Goal: Task Accomplishment & Management: Use online tool/utility

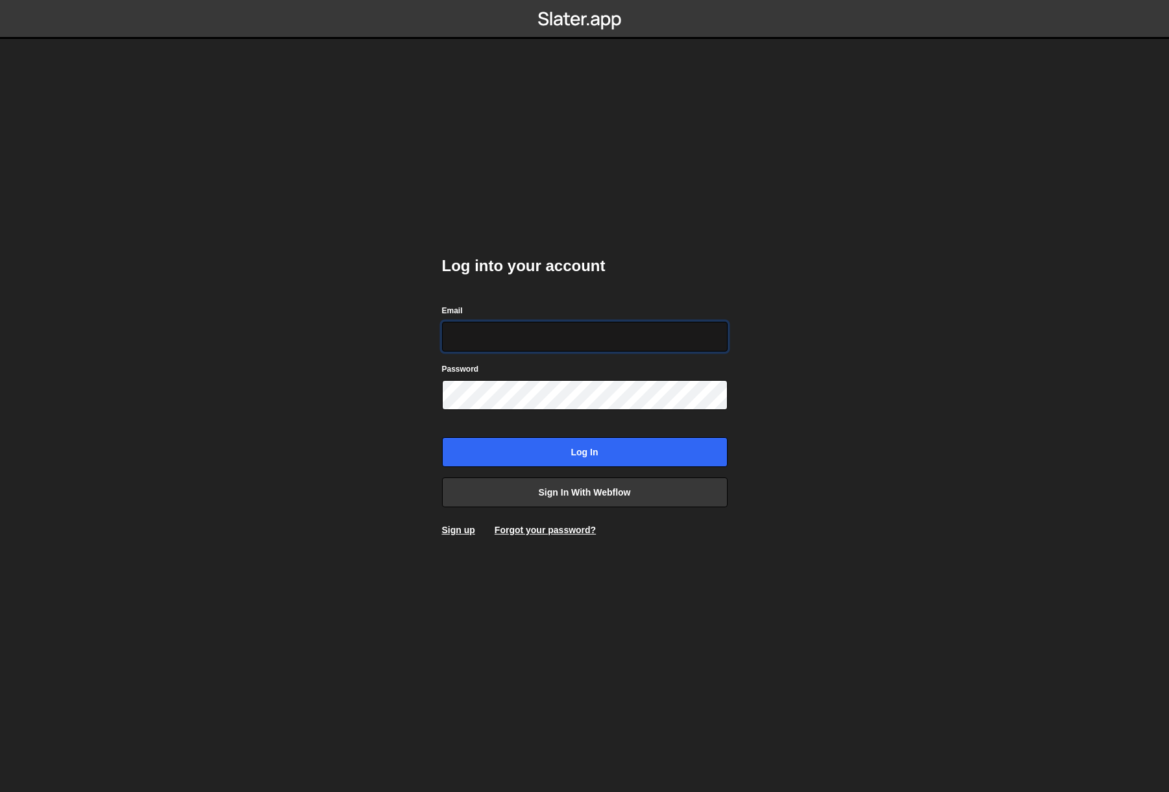
type input "[EMAIL_ADDRESS][DOMAIN_NAME]"
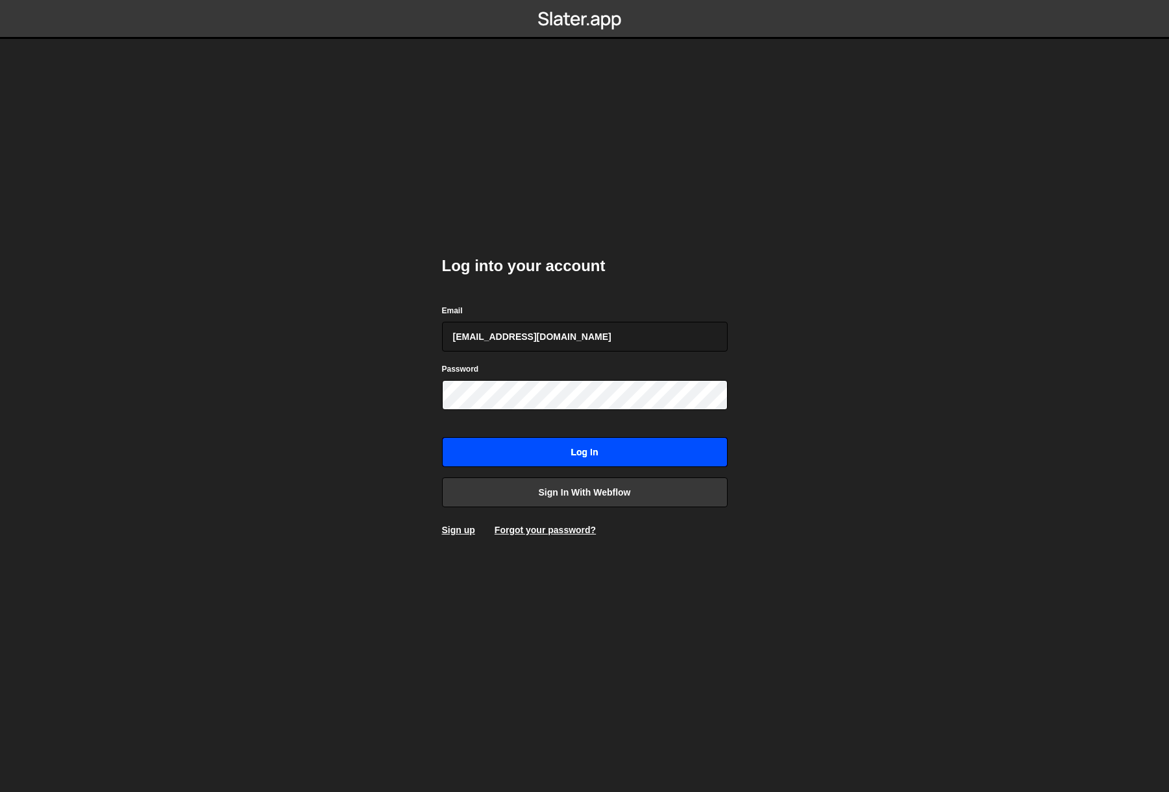
click at [583, 455] on input "Log in" at bounding box center [585, 452] width 286 height 30
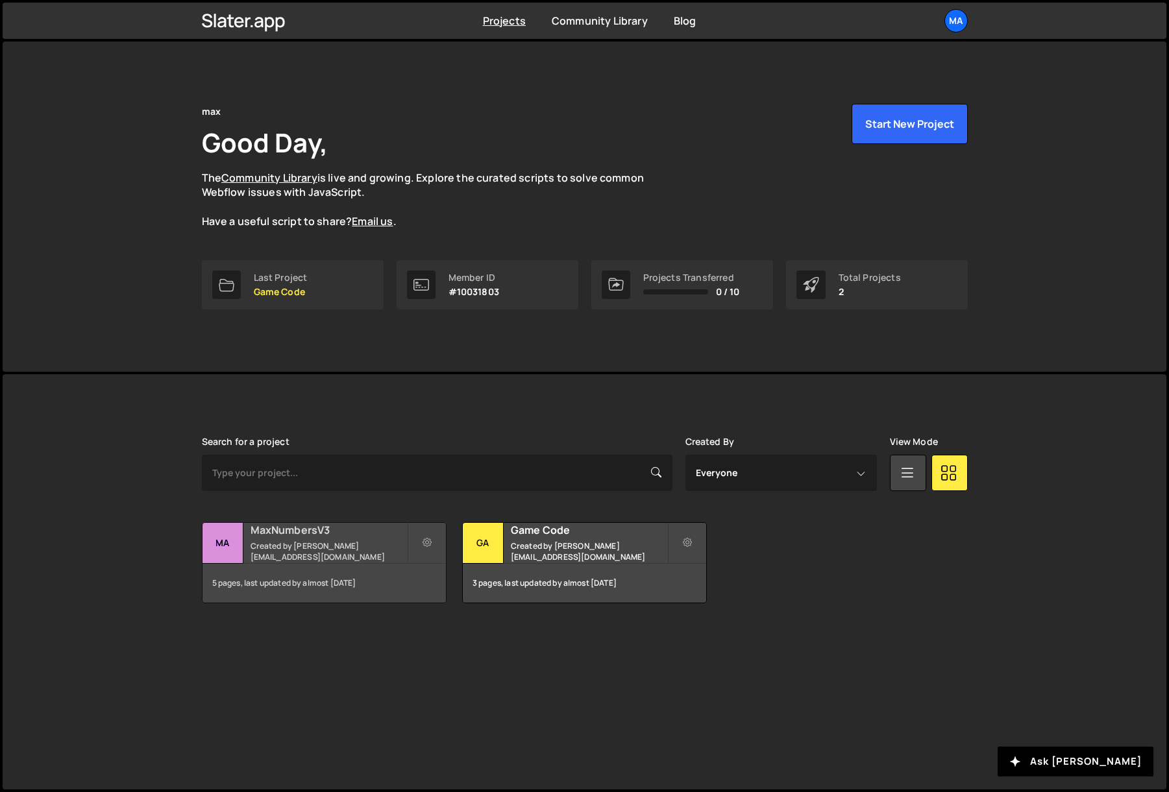
click at [249, 534] on div "MaxNumbersV3 Created by johnbacic@mac.com" at bounding box center [323, 543] width 243 height 40
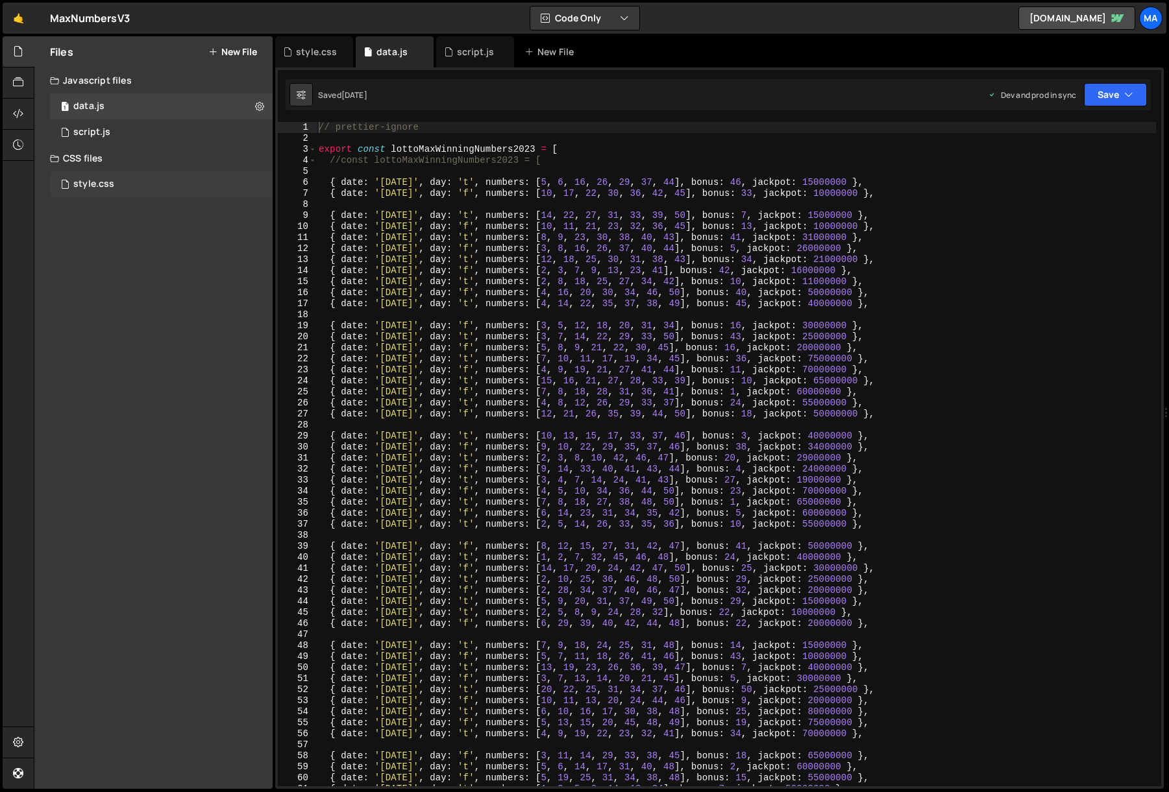
click at [93, 186] on div "style.css" at bounding box center [93, 184] width 41 height 12
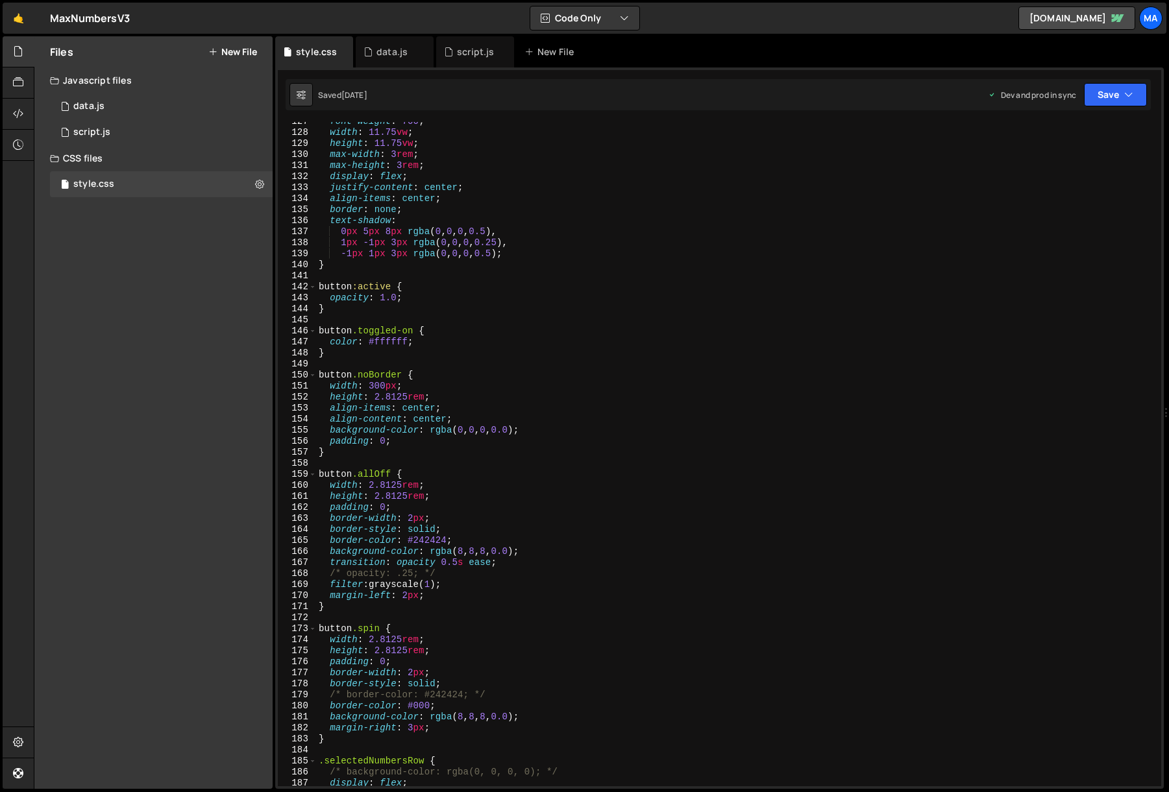
scroll to position [1309, 0]
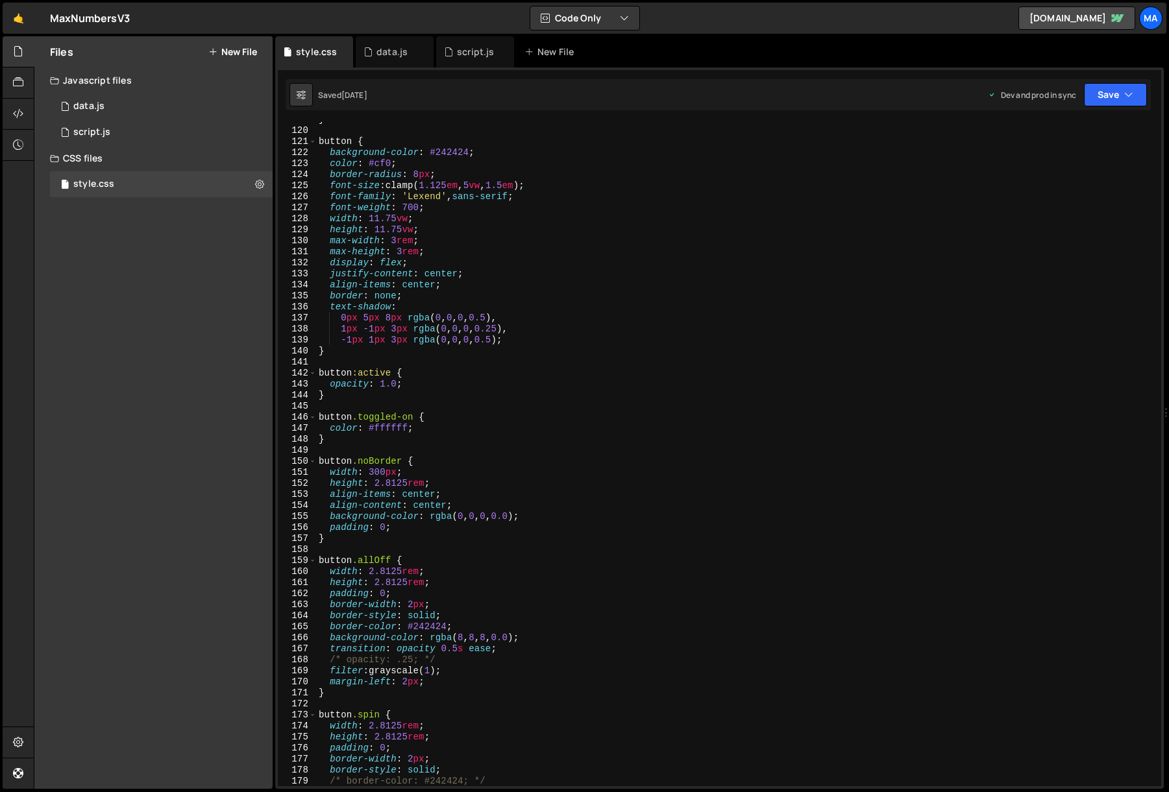
click at [350, 357] on div "} button { background-color : #242424 ; color : #cf0 ; border-radius : 8 px ; f…" at bounding box center [736, 457] width 840 height 687
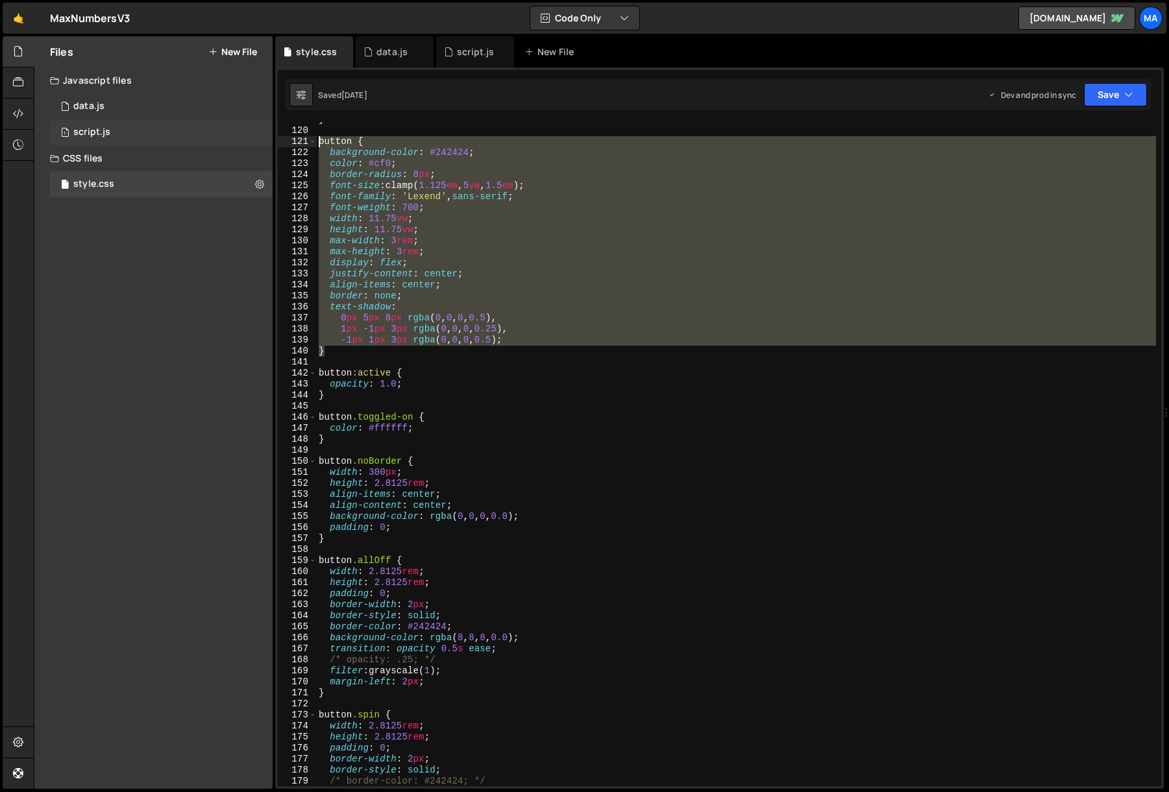
drag, startPoint x: 341, startPoint y: 355, endPoint x: 250, endPoint y: 140, distance: 234.1
click at [250, 140] on div "Files New File Javascript files 1 data.js 0 1 script.js 0 CSS files style.css 0" at bounding box center [601, 412] width 1135 height 753
paste textarea "}"
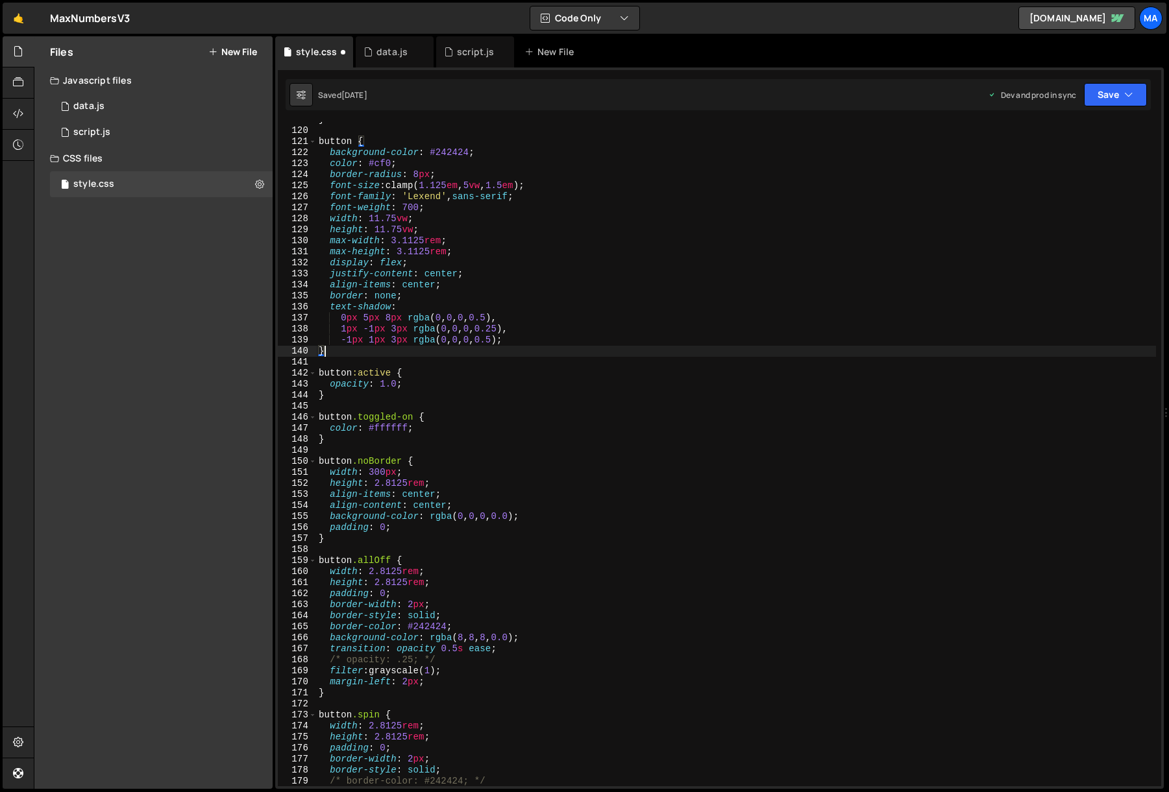
click at [650, 240] on div "} button { background-color : #242424 ; color : #cf0 ; border-radius : 8 px ; f…" at bounding box center [736, 457] width 840 height 687
click at [1097, 96] on button "Save" at bounding box center [1115, 94] width 63 height 23
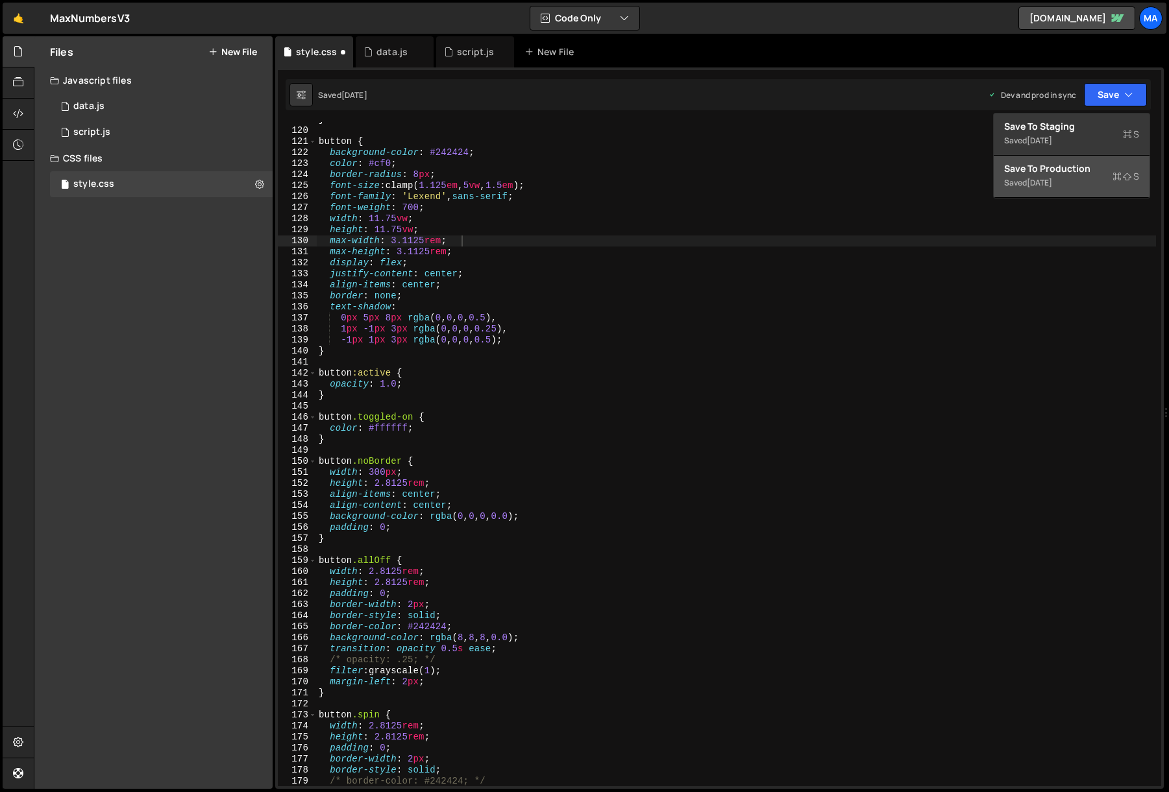
click at [1043, 177] on div "[DATE]" at bounding box center [1039, 182] width 25 height 11
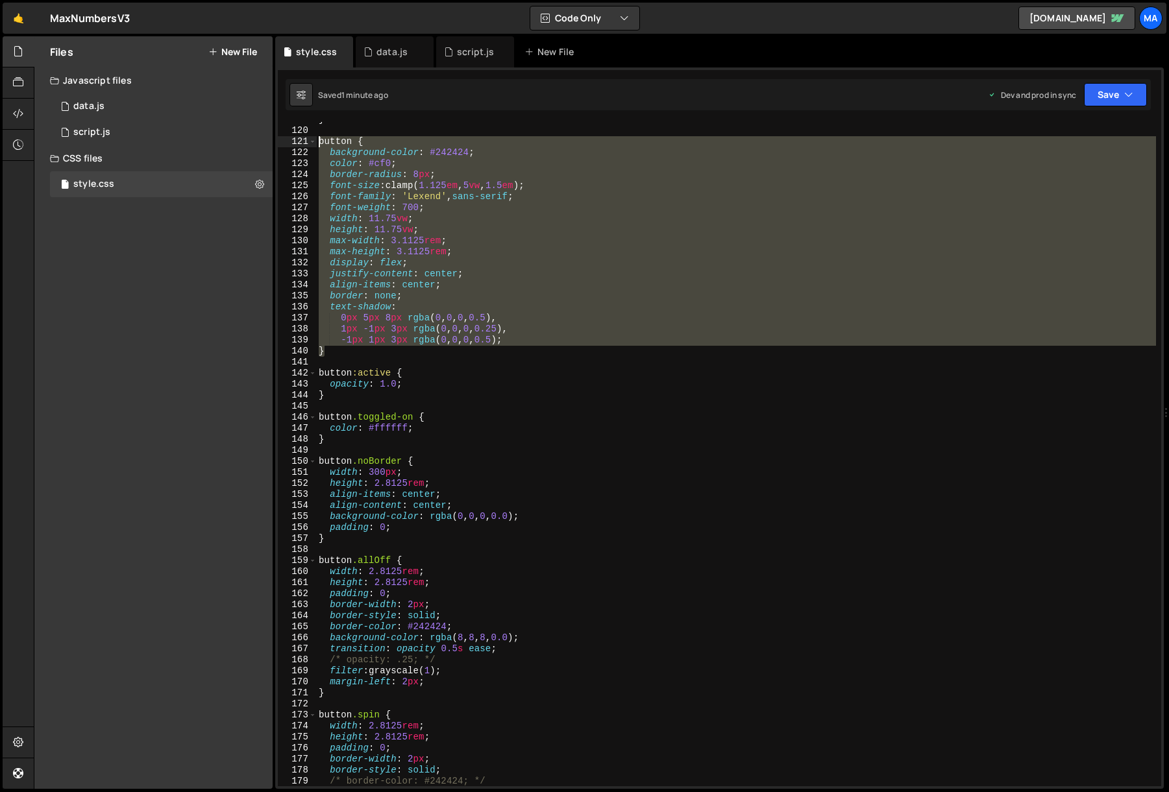
drag, startPoint x: 337, startPoint y: 357, endPoint x: 254, endPoint y: 146, distance: 226.9
click at [254, 146] on div "Files New File Javascript files 1 data.js 0 1 script.js 0 CSS files style.css 0" at bounding box center [601, 412] width 1135 height 753
paste textarea "}"
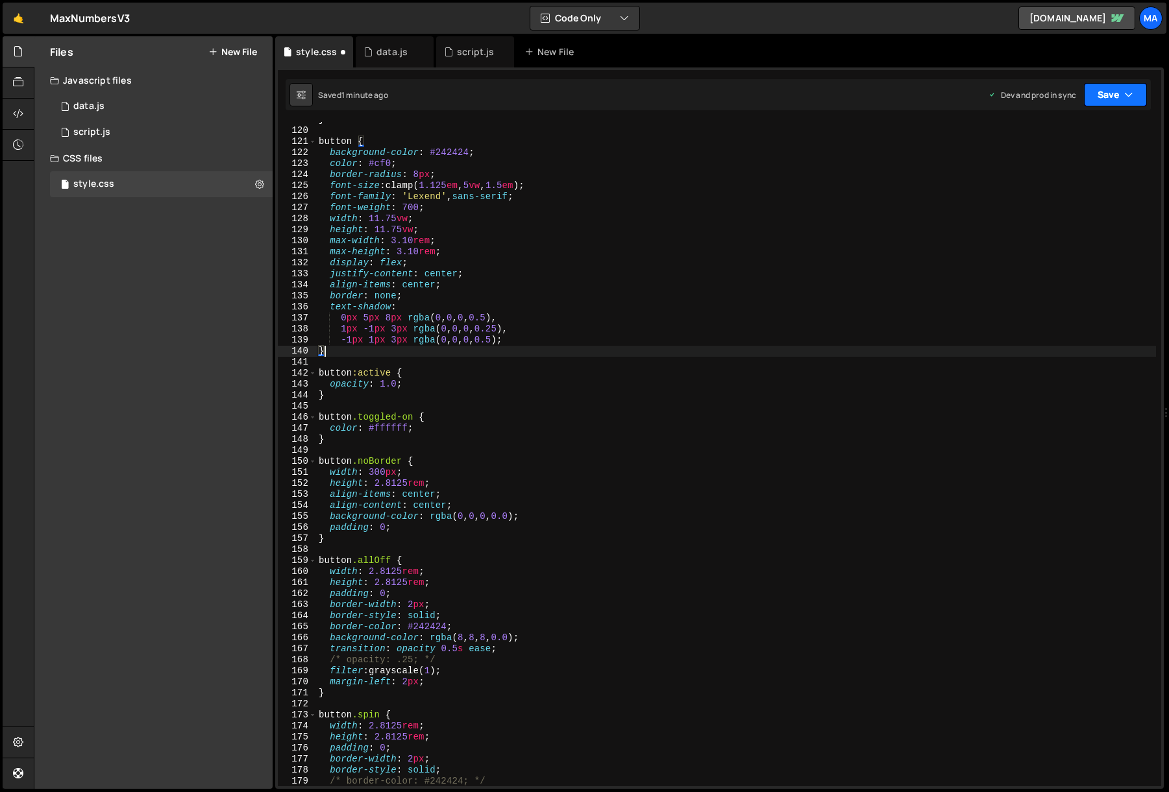
click at [1097, 96] on button "Save" at bounding box center [1115, 94] width 63 height 23
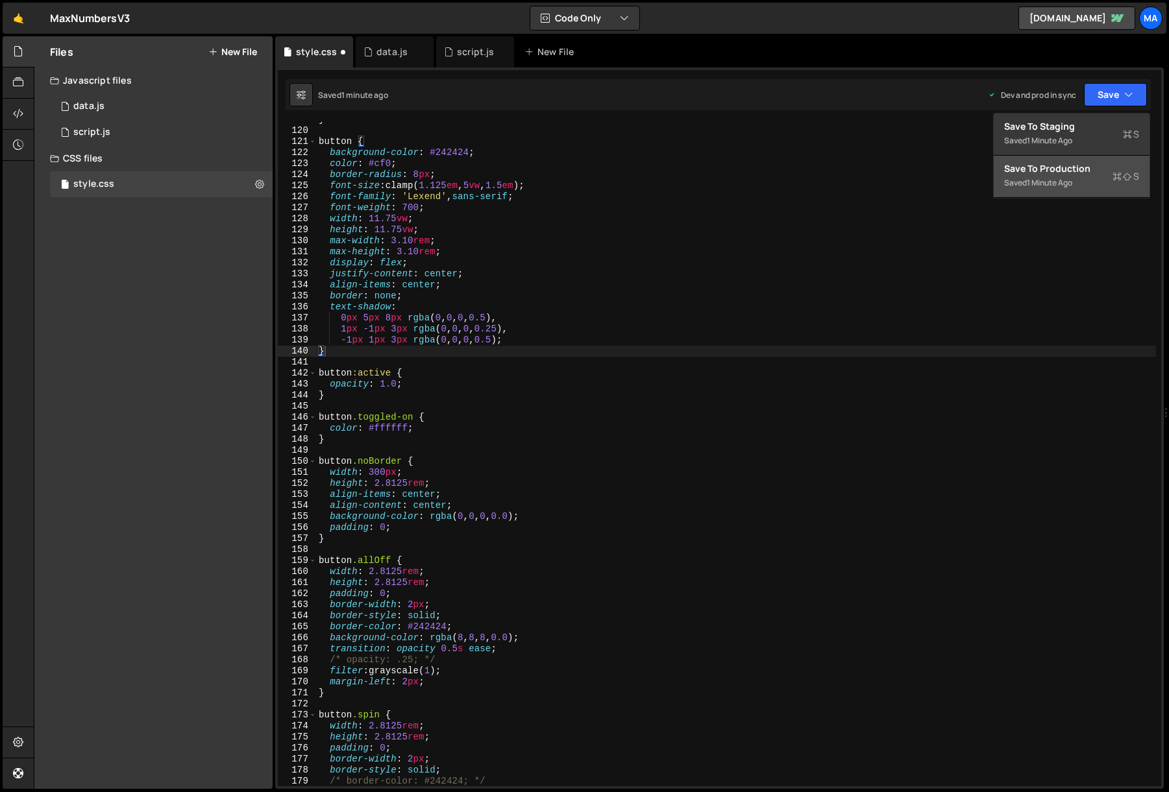
click at [1062, 180] on div "1 minute ago" at bounding box center [1049, 182] width 45 height 11
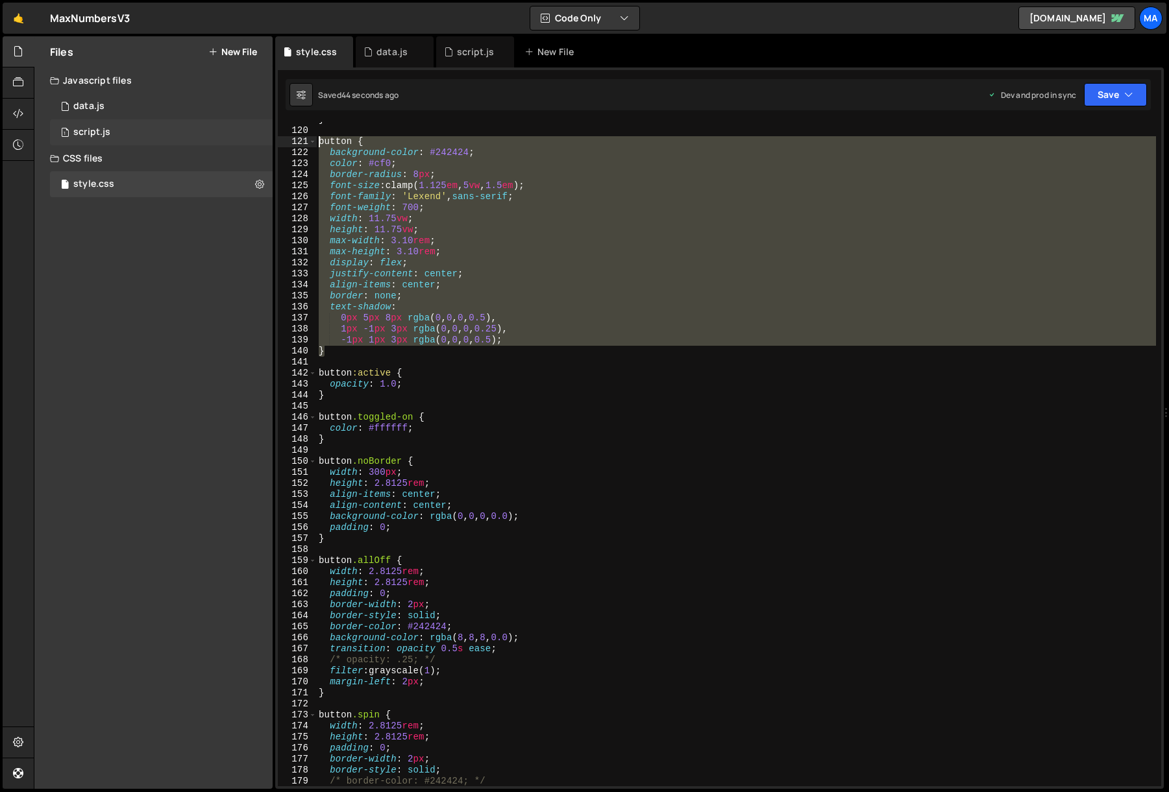
drag, startPoint x: 345, startPoint y: 355, endPoint x: 209, endPoint y: 140, distance: 254.4
click at [209, 140] on div "Files New File Javascript files 1 data.js 0 1 script.js 0 CSS files style.css 0" at bounding box center [601, 412] width 1135 height 753
type textarea "button { background-color: #242424;"
paste textarea
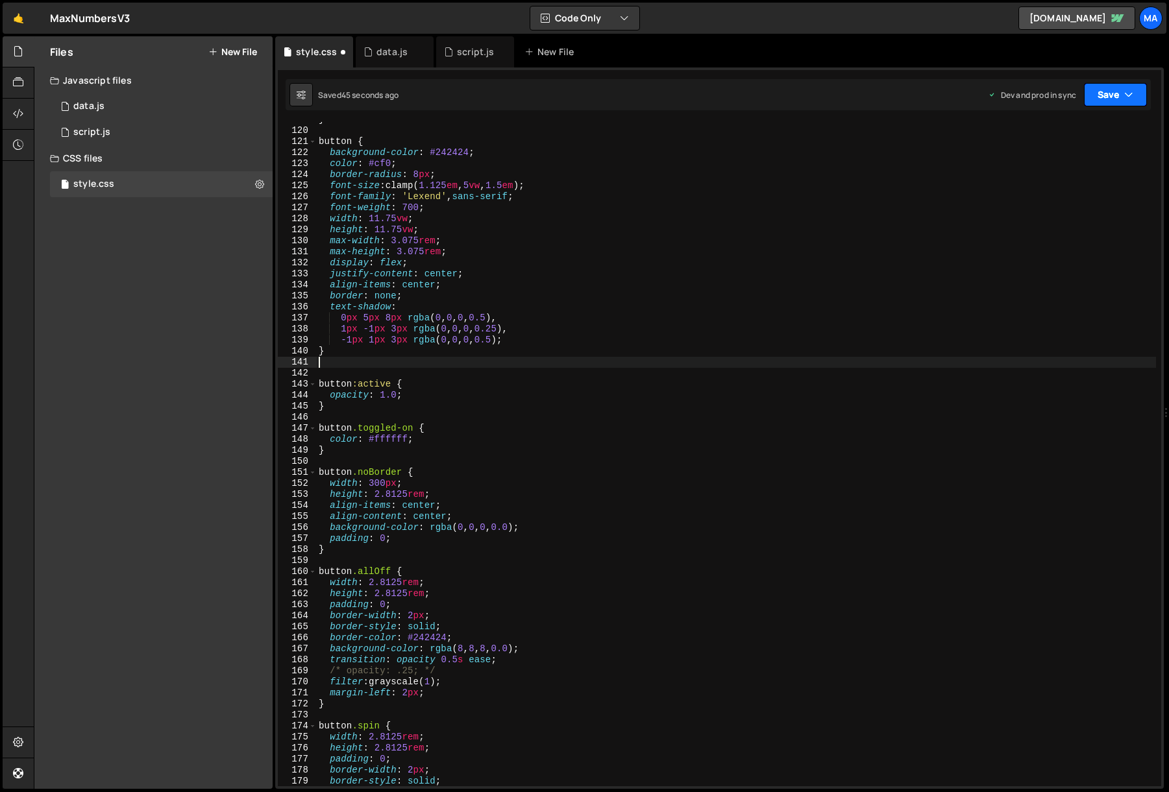
click at [1103, 99] on button "Save" at bounding box center [1115, 94] width 63 height 23
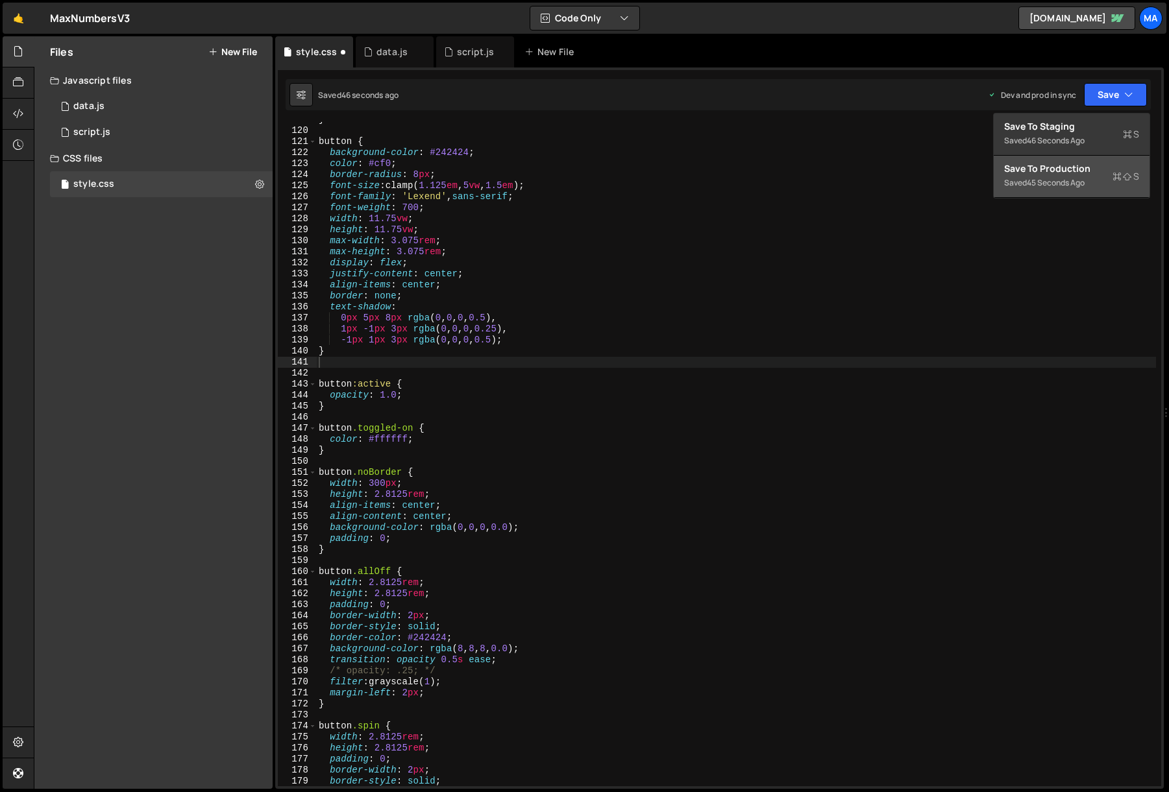
click at [1051, 178] on div "45 seconds ago" at bounding box center [1056, 182] width 58 height 11
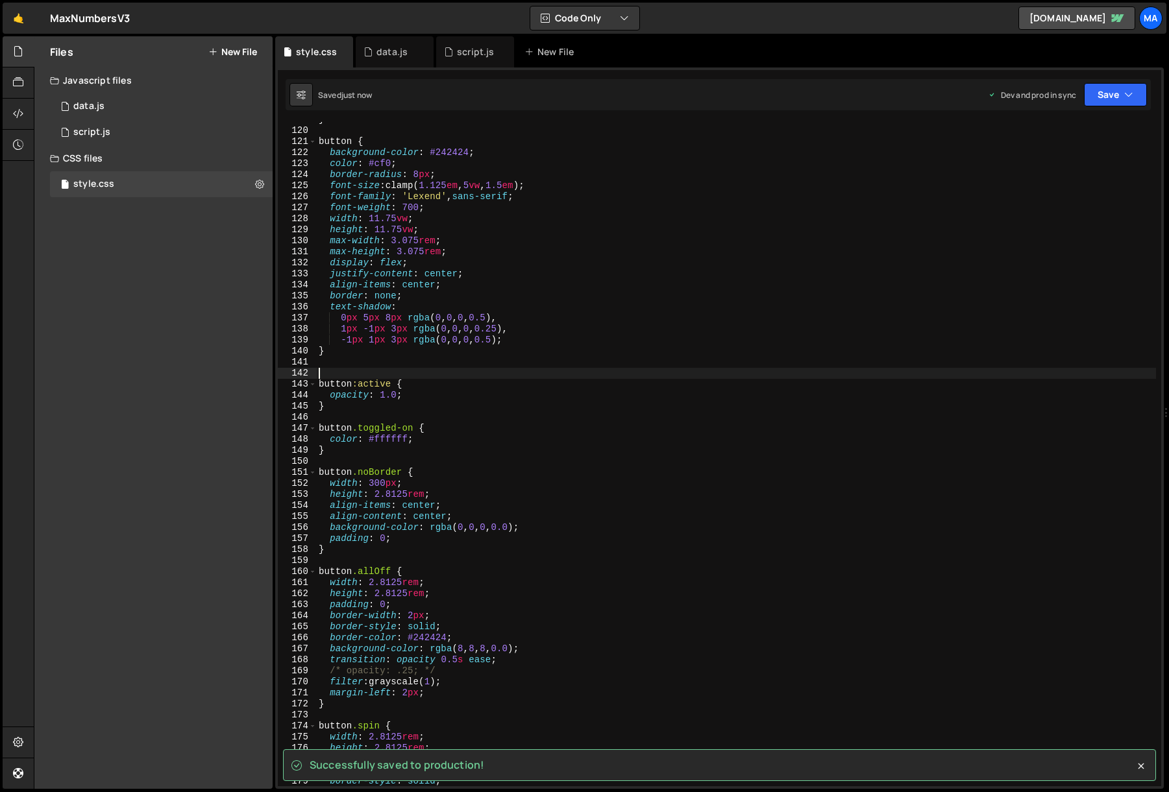
click at [343, 374] on div "} button { background-color : #242424 ; color : #cf0 ; border-radius : 8 px ; f…" at bounding box center [736, 457] width 840 height 687
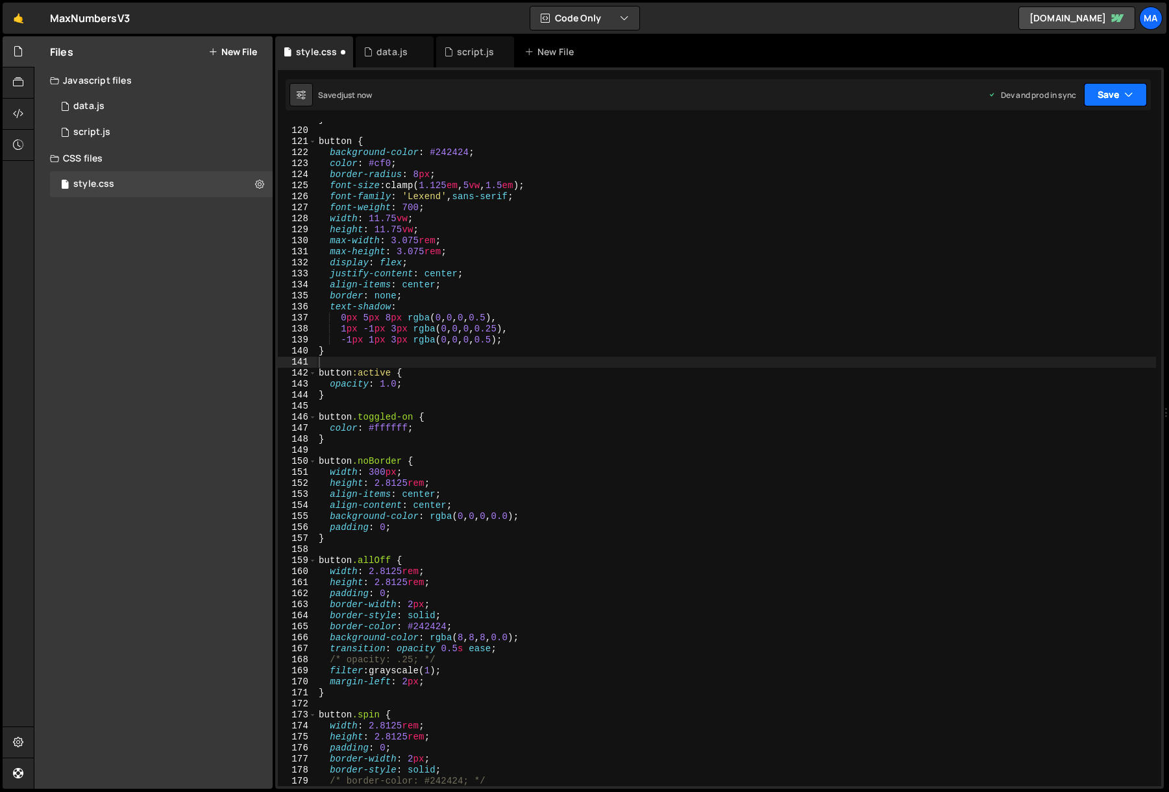
click at [1104, 97] on button "Save" at bounding box center [1115, 94] width 63 height 23
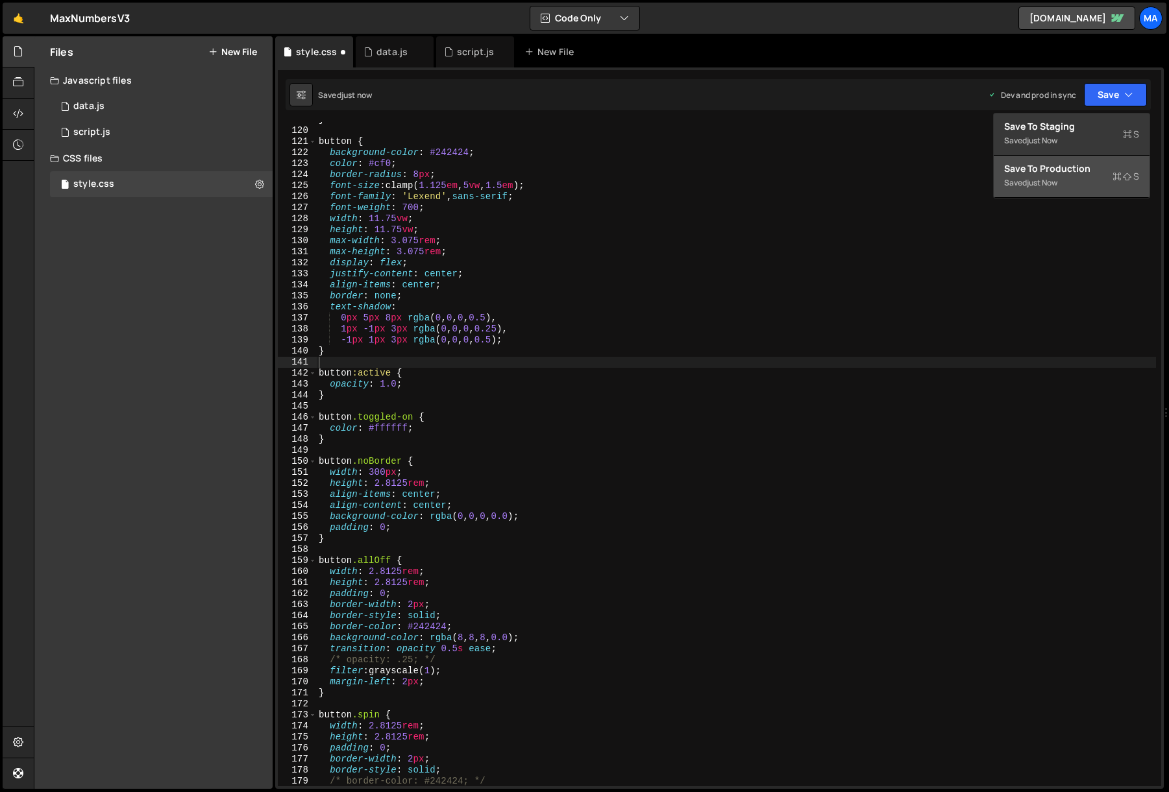
click at [1058, 170] on div "Save to Production S" at bounding box center [1071, 168] width 135 height 13
